Goal: Task Accomplishment & Management: Complete application form

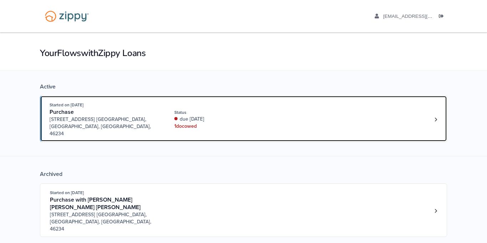
click at [81, 116] on span "1207 Rushmore Blvd. East, Indianapolis, IN, 46234" at bounding box center [104, 126] width 109 height 21
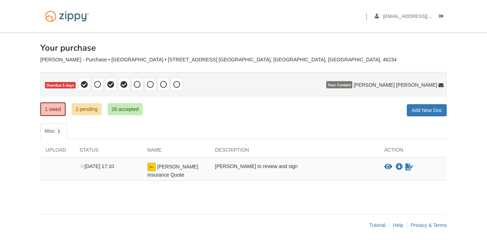
click at [185, 31] on body "Back to My Flows paoladiabas@gmail.com Logout" at bounding box center [243, 121] width 487 height 243
click at [93, 107] on link "2 pending" at bounding box center [87, 109] width 30 height 12
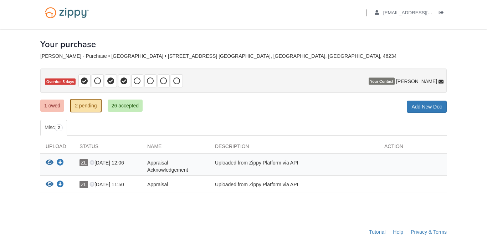
scroll to position [10, 0]
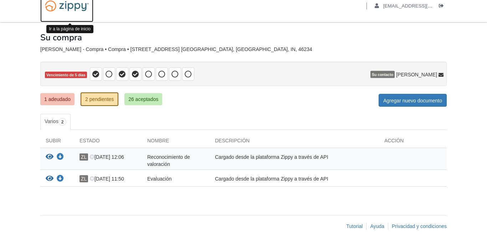
click at [74, 9] on img at bounding box center [66, 6] width 53 height 18
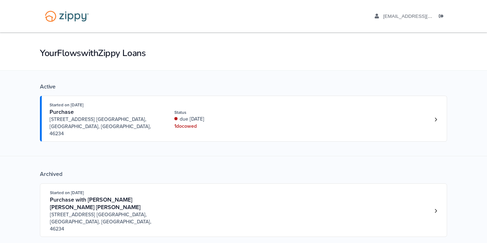
drag, startPoint x: 105, startPoint y: 76, endPoint x: 62, endPoint y: 67, distance: 44.5
click at [60, 68] on section "Your Flows with Zippy Loans Active Started on Sep. 4th, 2025 Purchase 1207 Rush…" at bounding box center [243, 163] width 487 height 263
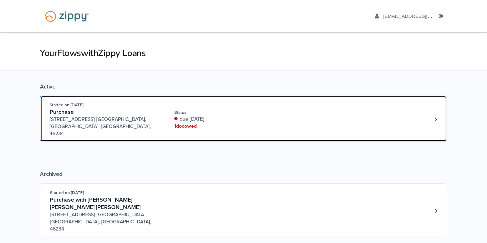
click at [182, 123] on div "1 doc owed" at bounding box center [221, 126] width 95 height 7
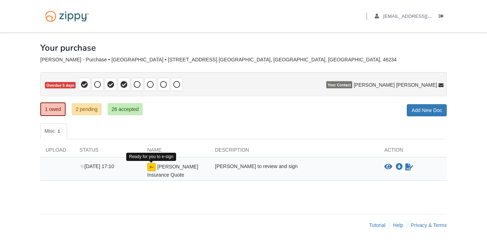
click at [153, 169] on img at bounding box center [151, 167] width 9 height 9
click at [153, 168] on img at bounding box center [151, 167] width 9 height 9
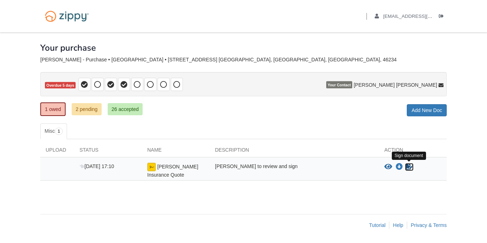
click at [408, 166] on icon "Sign Form" at bounding box center [409, 166] width 8 height 7
click at [87, 110] on link "2 pending" at bounding box center [87, 109] width 30 height 12
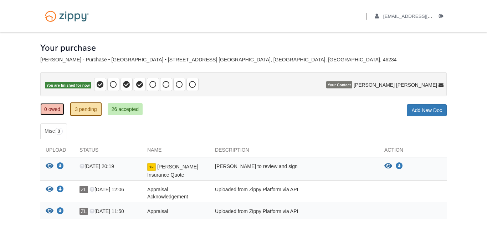
click at [57, 110] on link "0 owed" at bounding box center [52, 109] width 24 height 12
